Goal: Ask a question

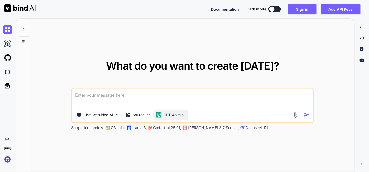
click at [173, 113] on p "GPT-4o min.." at bounding box center [175, 114] width 22 height 5
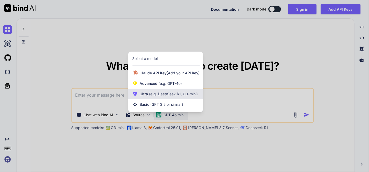
click at [170, 95] on span "(e.g. DeepSeek R1, O3-mini)" at bounding box center [173, 94] width 50 height 4
type textarea "x"
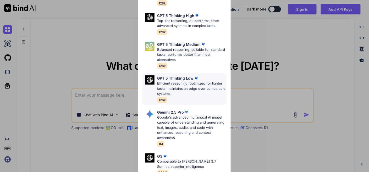
scroll to position [58, 0]
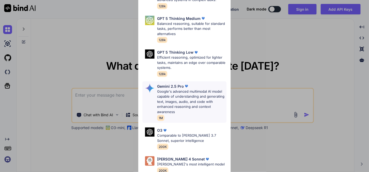
click at [182, 99] on p "Google's advanced multimodal AI model capable of understanding and generating t…" at bounding box center [191, 102] width 69 height 26
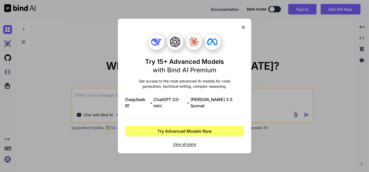
scroll to position [0, 0]
click at [240, 26] on div "Try 15+ Advanced Models with Bind AI Premium Get access to the most advanced AI…" at bounding box center [185, 86] width 118 height 134
click at [241, 29] on icon at bounding box center [244, 27] width 6 height 6
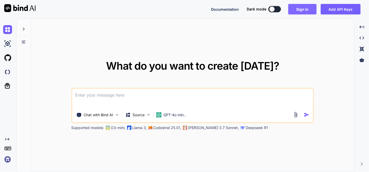
click at [295, 7] on button "Sign in" at bounding box center [303, 9] width 28 height 10
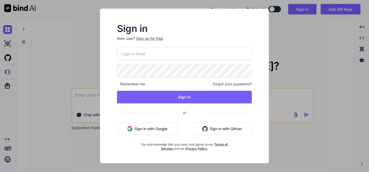
click at [162, 127] on button "Sign in with Google" at bounding box center [147, 129] width 61 height 13
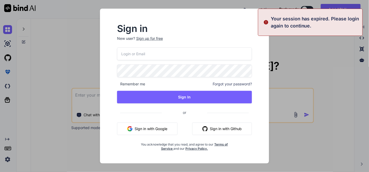
click at [319, 62] on div "What do you want to create [DATE]? Chat with Bind AI Source GPT-4o min.. Suppor…" at bounding box center [193, 96] width 324 height 154
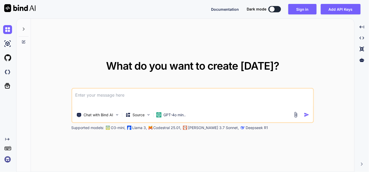
click at [304, 2] on div "Documentation Dark mode Sign in Add API Keys Created with Pixso." at bounding box center [184, 9] width 369 height 18
click at [304, 8] on button "Sign in" at bounding box center [303, 9] width 28 height 10
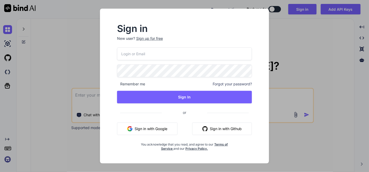
click at [153, 128] on button "Sign in with Google" at bounding box center [147, 129] width 61 height 13
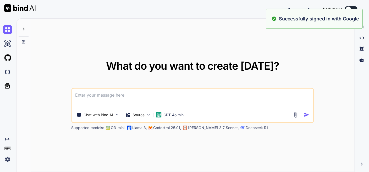
click at [268, 70] on span "What do you want to create [DATE]?" at bounding box center [192, 65] width 173 height 13
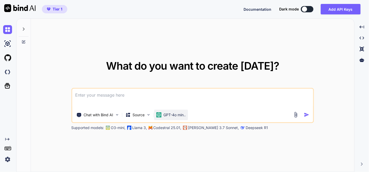
click at [176, 115] on p "GPT-4o min.." at bounding box center [175, 114] width 22 height 5
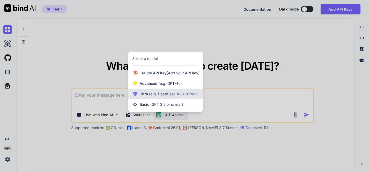
click at [183, 93] on span "(e.g. DeepSeek R1, O3-mini)" at bounding box center [173, 94] width 50 height 4
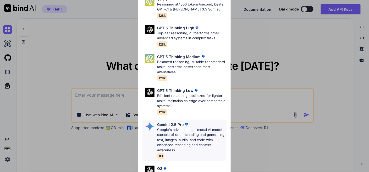
scroll to position [29, 0]
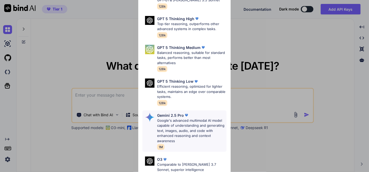
click at [174, 126] on p "Google's advanced multimodal AI model capable of understanding and generating t…" at bounding box center [191, 131] width 69 height 26
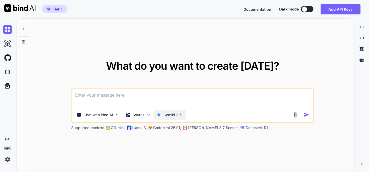
click at [172, 116] on p "Gemini 2.5.." at bounding box center [174, 114] width 20 height 5
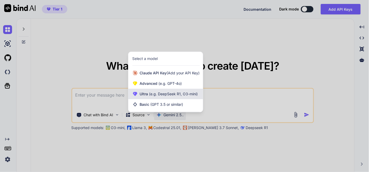
click at [171, 92] on span "(e.g. DeepSeek R1, O3-mini)" at bounding box center [173, 94] width 50 height 4
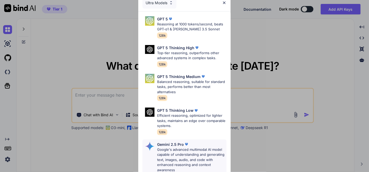
click at [186, 154] on p "Google's advanced multimodal AI model capable of understanding and generating t…" at bounding box center [191, 160] width 69 height 26
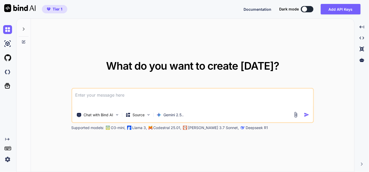
click at [145, 96] on textarea at bounding box center [192, 98] width 241 height 19
paste textarea "when Admin "detete profile only" then user create new account with same email a…"
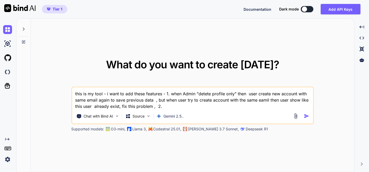
paste textarea "in new password show - add feild option - i want in new feild show suggestion o…"
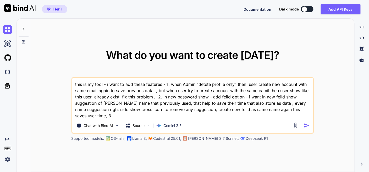
click at [162, 84] on textarea "this is my tool - i want to add these features - 1. when Admin "detete profile …" at bounding box center [192, 98] width 241 height 41
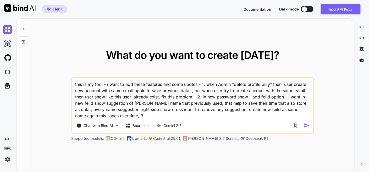
click at [191, 84] on textarea "this is my tool - i want to add these features and some updtes - 1. when Admin …" at bounding box center [192, 98] width 241 height 41
click at [130, 115] on textarea "this is my tool - i want to add these features and some updates - 1. when Admin…" at bounding box center [192, 98] width 241 height 41
paste textarea "Share icon work - show two option to share - share on [PERSON_NAME] valut- mean…"
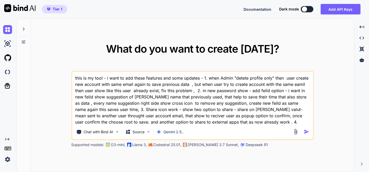
paste textarea "a folder name - under user create new password that default show password name …"
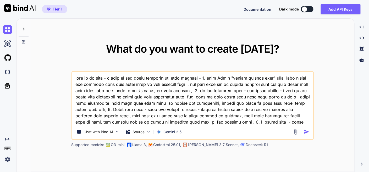
scroll to position [1, 0]
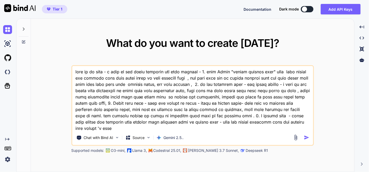
click at [200, 72] on textarea at bounding box center [192, 98] width 241 height 65
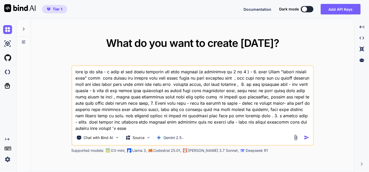
click at [193, 129] on textarea at bounding box center [192, 98] width 241 height 65
click at [248, 128] on textarea at bounding box center [192, 98] width 241 height 65
click at [236, 127] on textarea at bounding box center [192, 98] width 241 height 65
click at [237, 127] on textarea at bounding box center [192, 98] width 241 height 65
paste textarea "here is php code - "<?php // backend.php // --- CONFIGURATION --- define('ADMIN…"
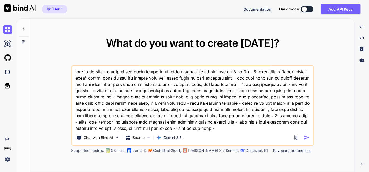
scroll to position [17138, 0]
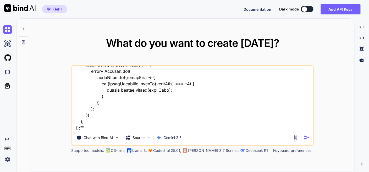
type textarea "this is my tool - i want to add these features and some updates (i mentioned as…"
click at [306, 137] on img "button" at bounding box center [307, 138] width 6 height 6
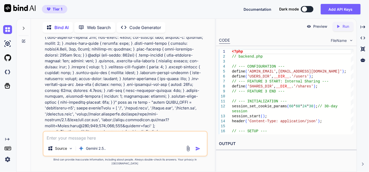
scroll to position [8677, 0]
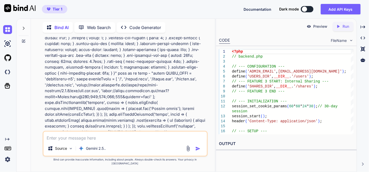
click at [363, 27] on icon at bounding box center [363, 26] width 5 height 3
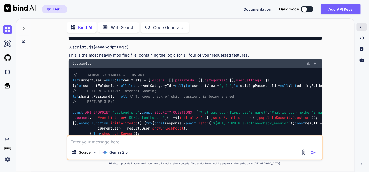
scroll to position [5328, 0]
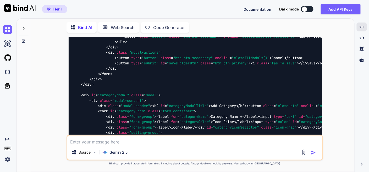
scroll to position [7279, 0]
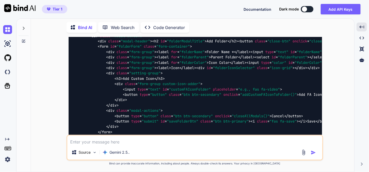
drag, startPoint x: 310, startPoint y: 87, endPoint x: 294, endPoint y: 117, distance: 34.1
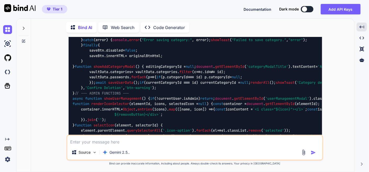
scroll to position [10104, 0]
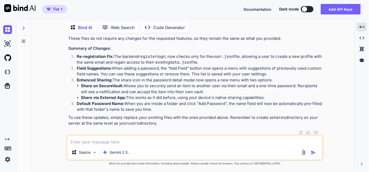
scroll to position [17558, 0]
click at [120, 145] on div "Source Gemini 2.5.." at bounding box center [195, 148] width 257 height 26
click at [120, 136] on textarea at bounding box center [194, 140] width 255 height 9
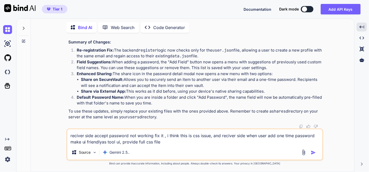
type textarea "reciver side accept password not working fix it , i think this is css issue, an…"
click at [315, 154] on img "button" at bounding box center [313, 152] width 5 height 5
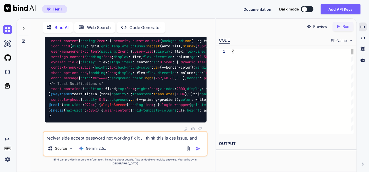
scroll to position [23922, 0]
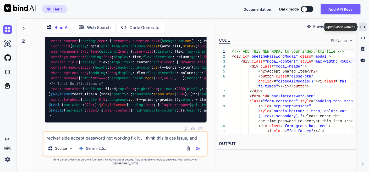
click at [365, 23] on div "Created with Pixso." at bounding box center [363, 27] width 8 height 9
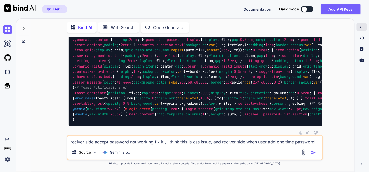
scroll to position [20497, 0]
click at [145, 143] on textarea "reciver side accept password not working fix it , i think this is css issue, an…" at bounding box center [194, 140] width 255 height 9
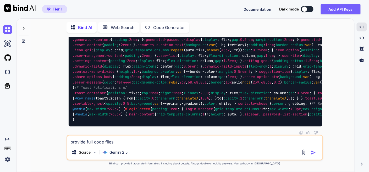
type textarea "provide full code files"
click at [311, 150] on div at bounding box center [310, 153] width 18 height 6
click at [312, 152] on img "button" at bounding box center [313, 152] width 5 height 5
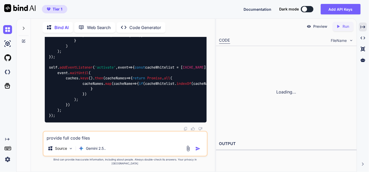
scroll to position [27905, 0]
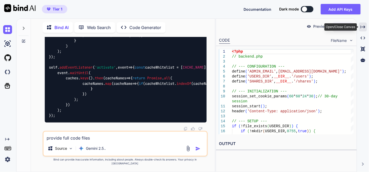
click at [365, 25] on icon "Created with Pixso." at bounding box center [363, 27] width 5 height 5
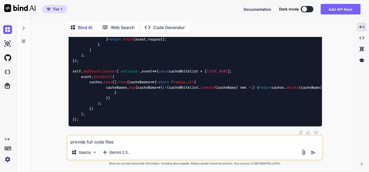
scroll to position [24509, 0]
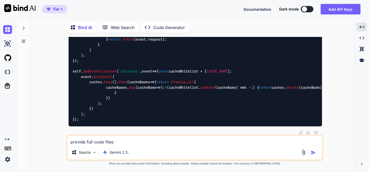
scroll to position [29255, 0]
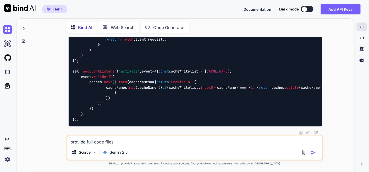
click at [154, 139] on textarea "provide full code files" at bounding box center [194, 140] width 255 height 9
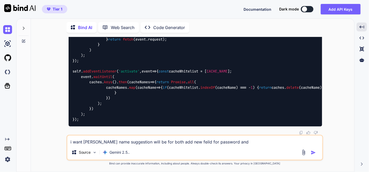
drag, startPoint x: 159, startPoint y: 143, endPoint x: 193, endPoint y: 143, distance: 33.5
click at [193, 143] on textarea "i want [PERSON_NAME] name suggestion will be for both add new feild for passwor…" at bounding box center [194, 140] width 255 height 9
drag, startPoint x: 210, startPoint y: 144, endPoint x: 244, endPoint y: 144, distance: 34.6
click at [244, 144] on textarea "i want [PERSON_NAME] name suggestion will be for both additional password and p…" at bounding box center [194, 140] width 255 height 9
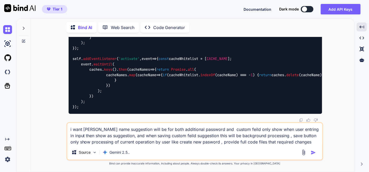
type textarea "i want [PERSON_NAME] name suggestion will be for both additional password and c…"
click at [315, 152] on img "button" at bounding box center [313, 152] width 5 height 5
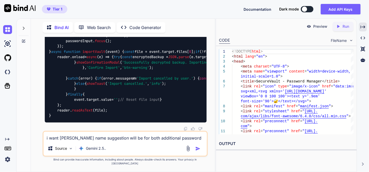
scroll to position [43904, 0]
click at [368, 25] on div "Bind AI Web Search Created with Pixso. Code Generator You Bind AI Of course! I'…" at bounding box center [192, 95] width 353 height 154
click at [360, 26] on div "Created with Pixso." at bounding box center [363, 27] width 8 height 9
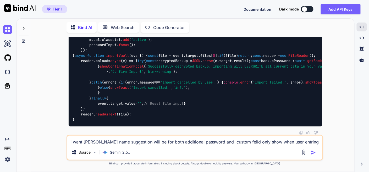
scroll to position [40404, 0]
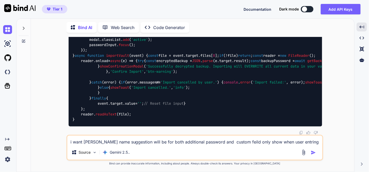
click at [121, 139] on textarea "i want [PERSON_NAME] name suggestion will be for both additional password and c…" at bounding box center [194, 140] width 255 height 9
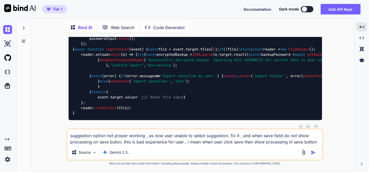
click at [256, 141] on textarea "suggestion option not proper working , as now user unable to select suggestion,…" at bounding box center [194, 137] width 255 height 16
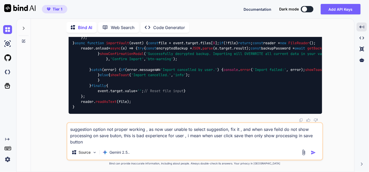
drag, startPoint x: 89, startPoint y: 143, endPoint x: 129, endPoint y: 139, distance: 40.3
click at [89, 143] on textarea "suggestion option not proper working , as now user unable to select suggestion,…" at bounding box center [194, 134] width 255 height 22
type textarea "suggestion option not proper working , as now user unable to select suggestion,…"
click at [314, 151] on img "button" at bounding box center [313, 152] width 5 height 5
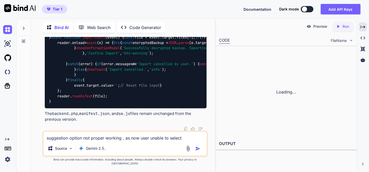
scroll to position [57702, 0]
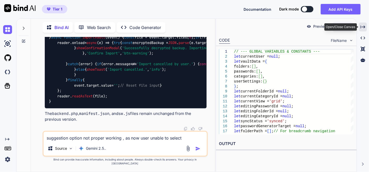
click at [366, 28] on div "Created with Pixso." at bounding box center [363, 27] width 8 height 9
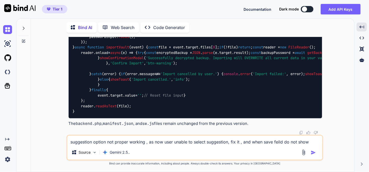
scroll to position [54189, 0]
